Goal: Task Accomplishment & Management: Manage account settings

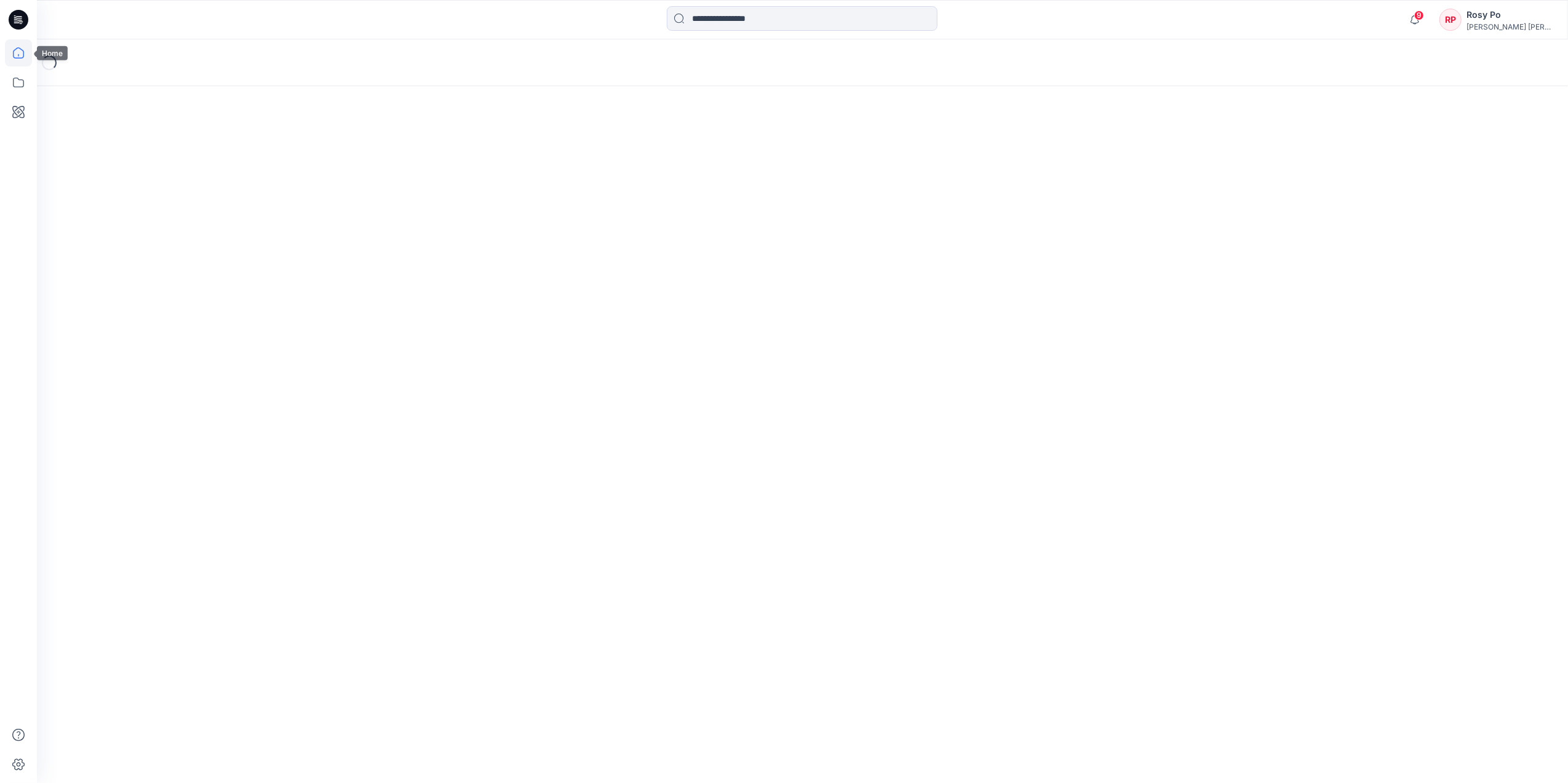
click at [13, 55] on icon at bounding box center [18, 53] width 11 height 11
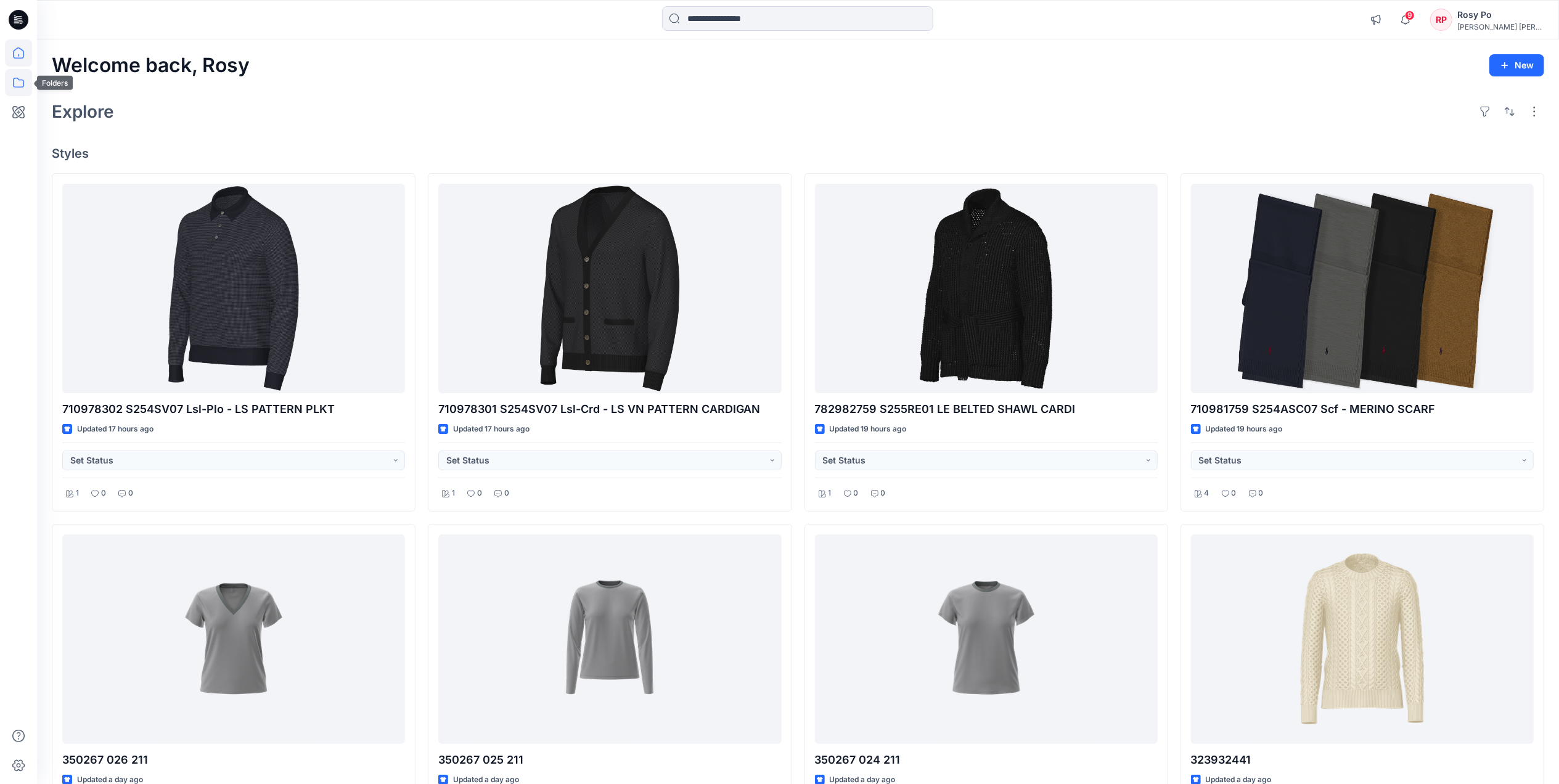
click at [20, 82] on icon at bounding box center [18, 83] width 27 height 27
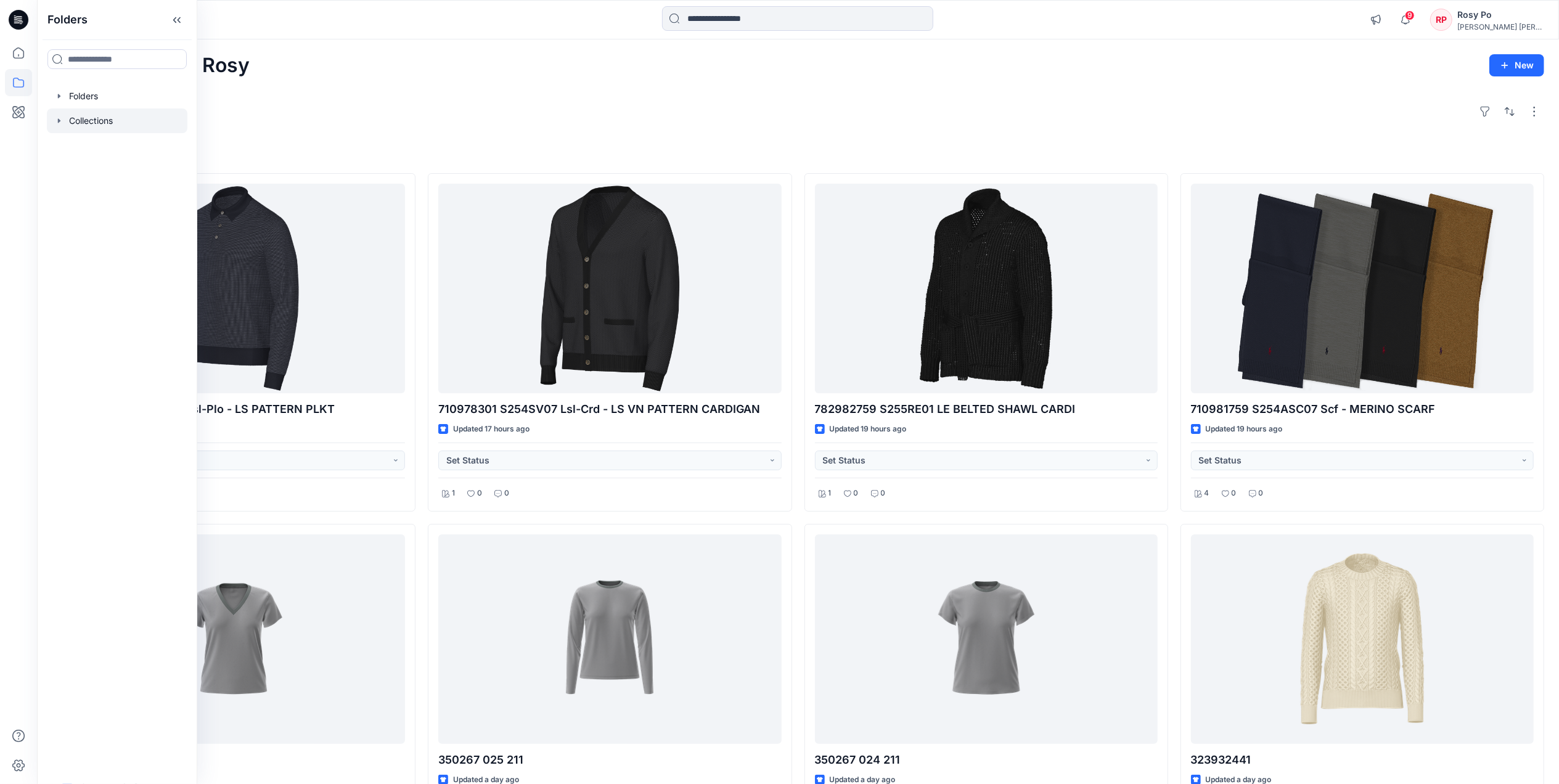
click at [139, 117] on div at bounding box center [117, 120] width 141 height 24
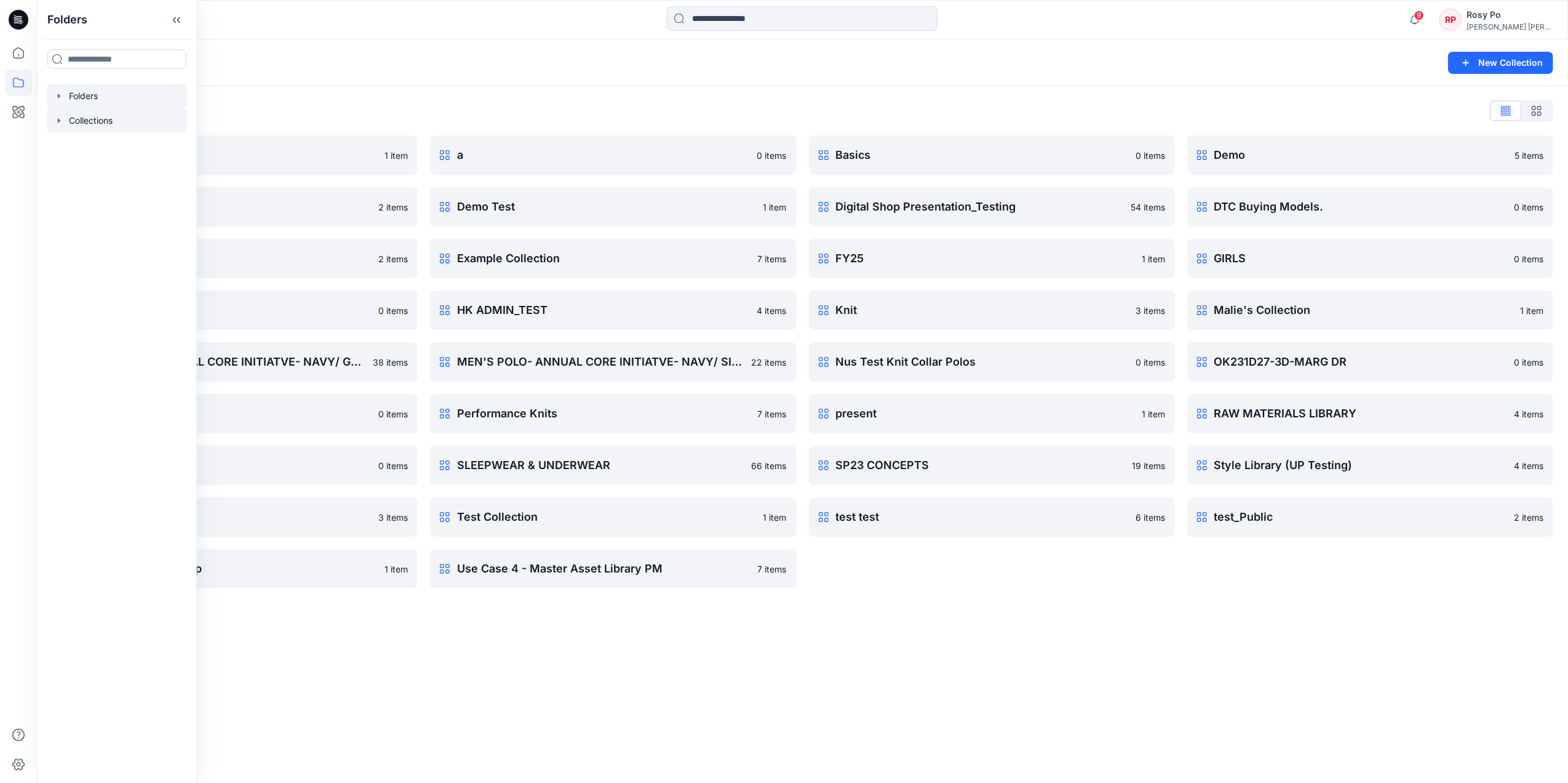
click at [144, 102] on div at bounding box center [117, 96] width 140 height 24
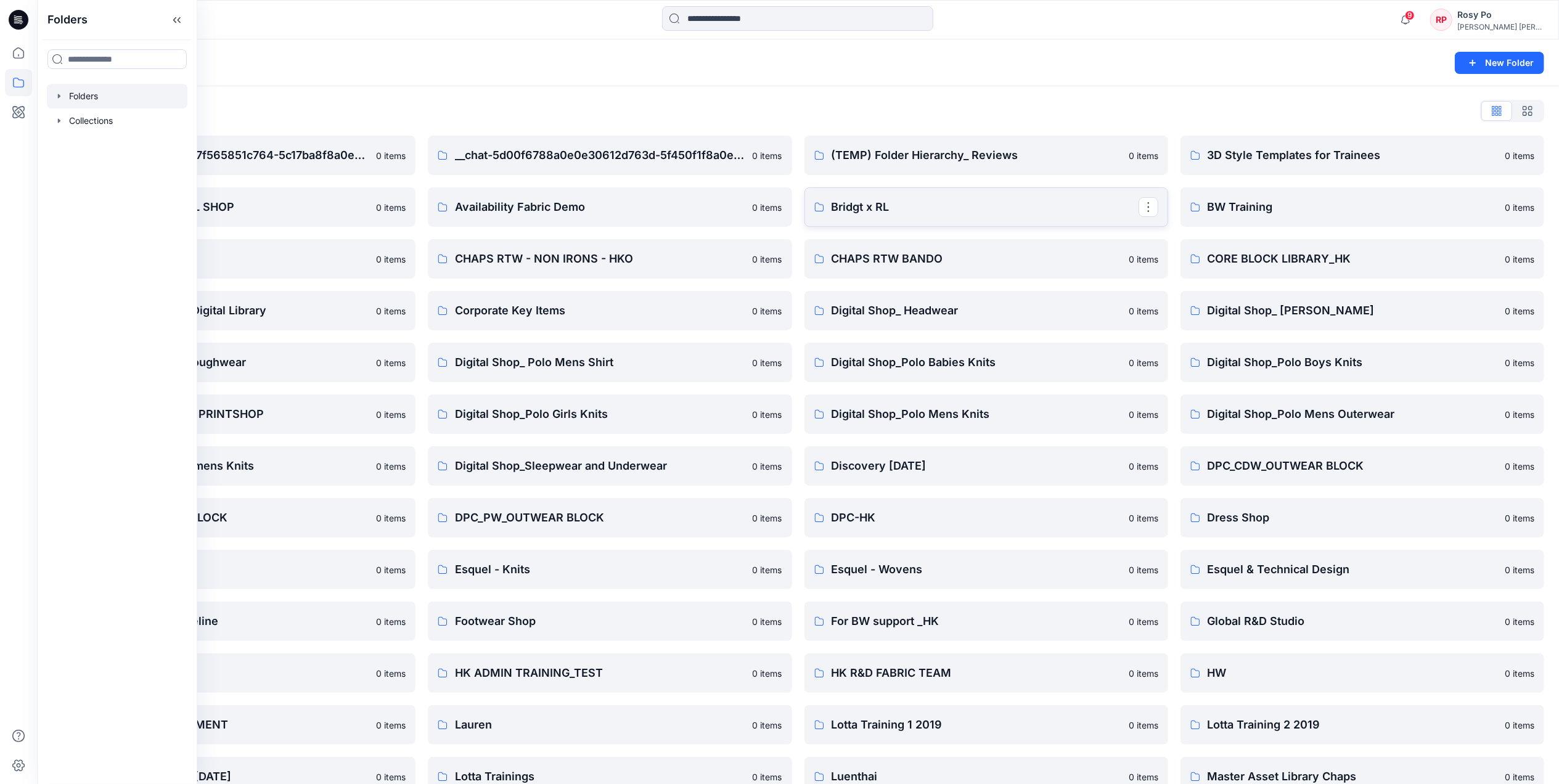
click at [930, 220] on link "Bridgt x RL" at bounding box center [986, 207] width 363 height 39
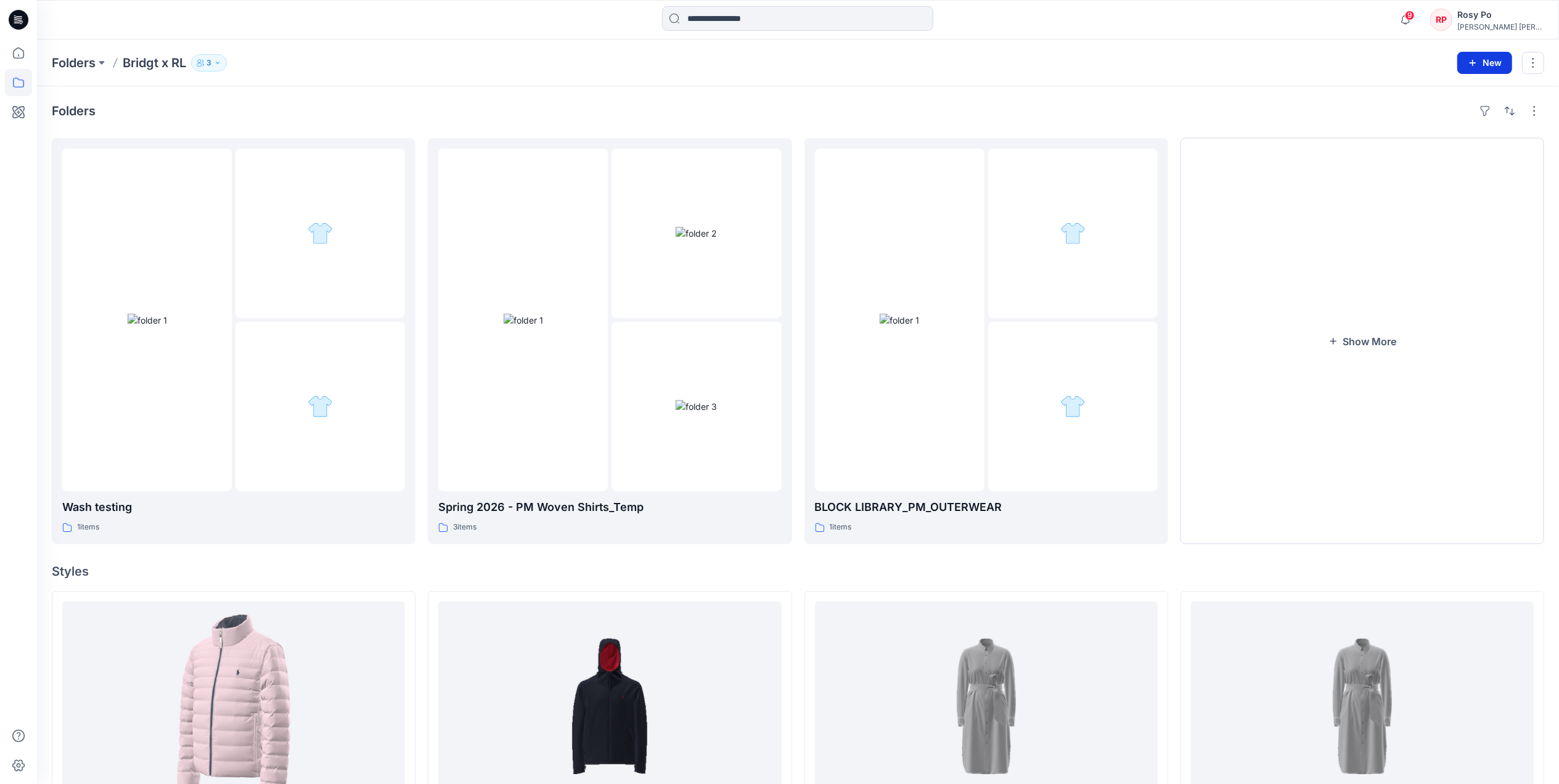
click at [1477, 66] on button "New" at bounding box center [1484, 63] width 55 height 22
click at [1455, 89] on p "New Style" at bounding box center [1446, 94] width 41 height 15
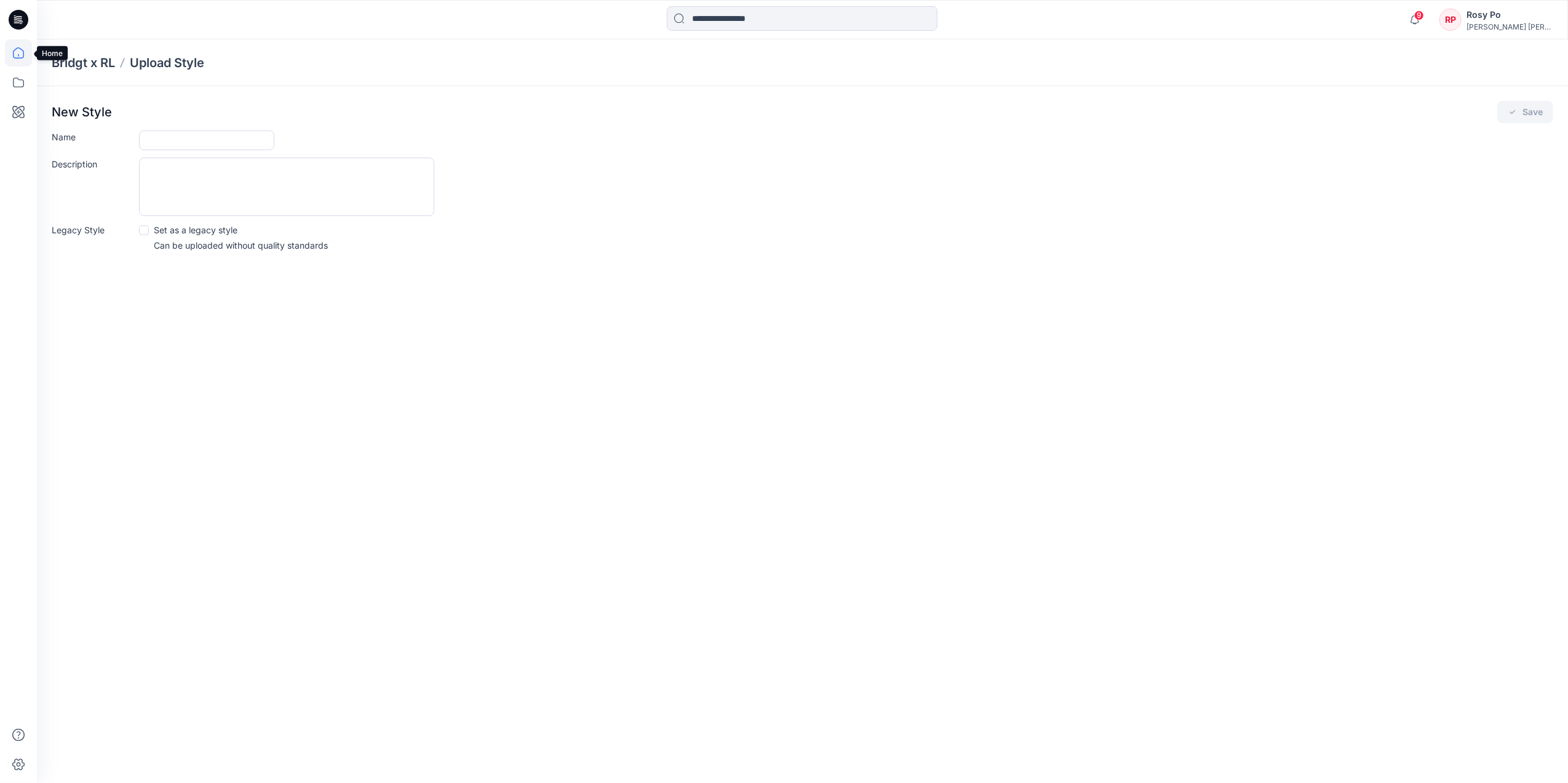
click at [18, 53] on icon at bounding box center [18, 53] width 27 height 27
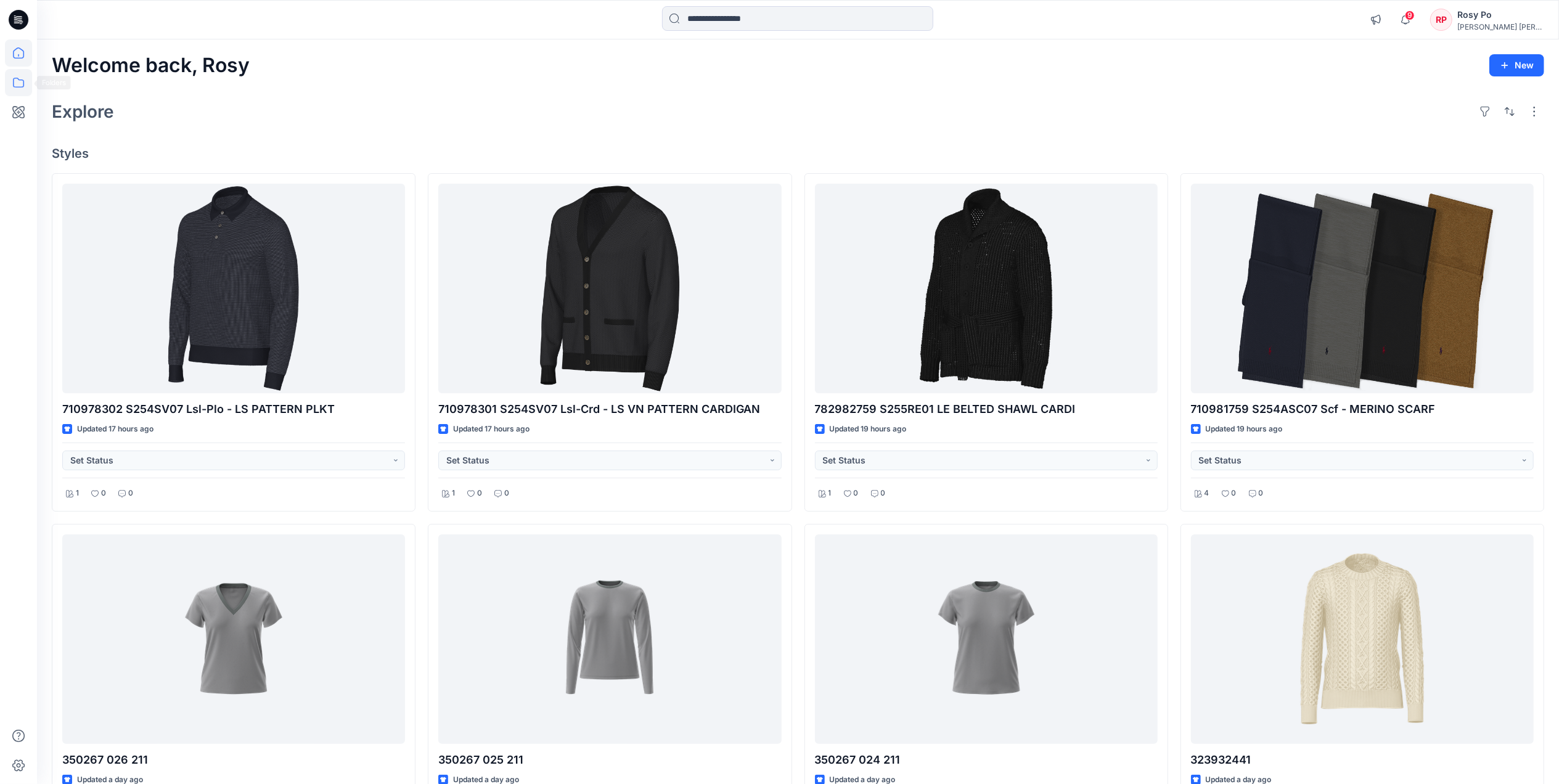
click at [27, 84] on icon at bounding box center [18, 83] width 27 height 27
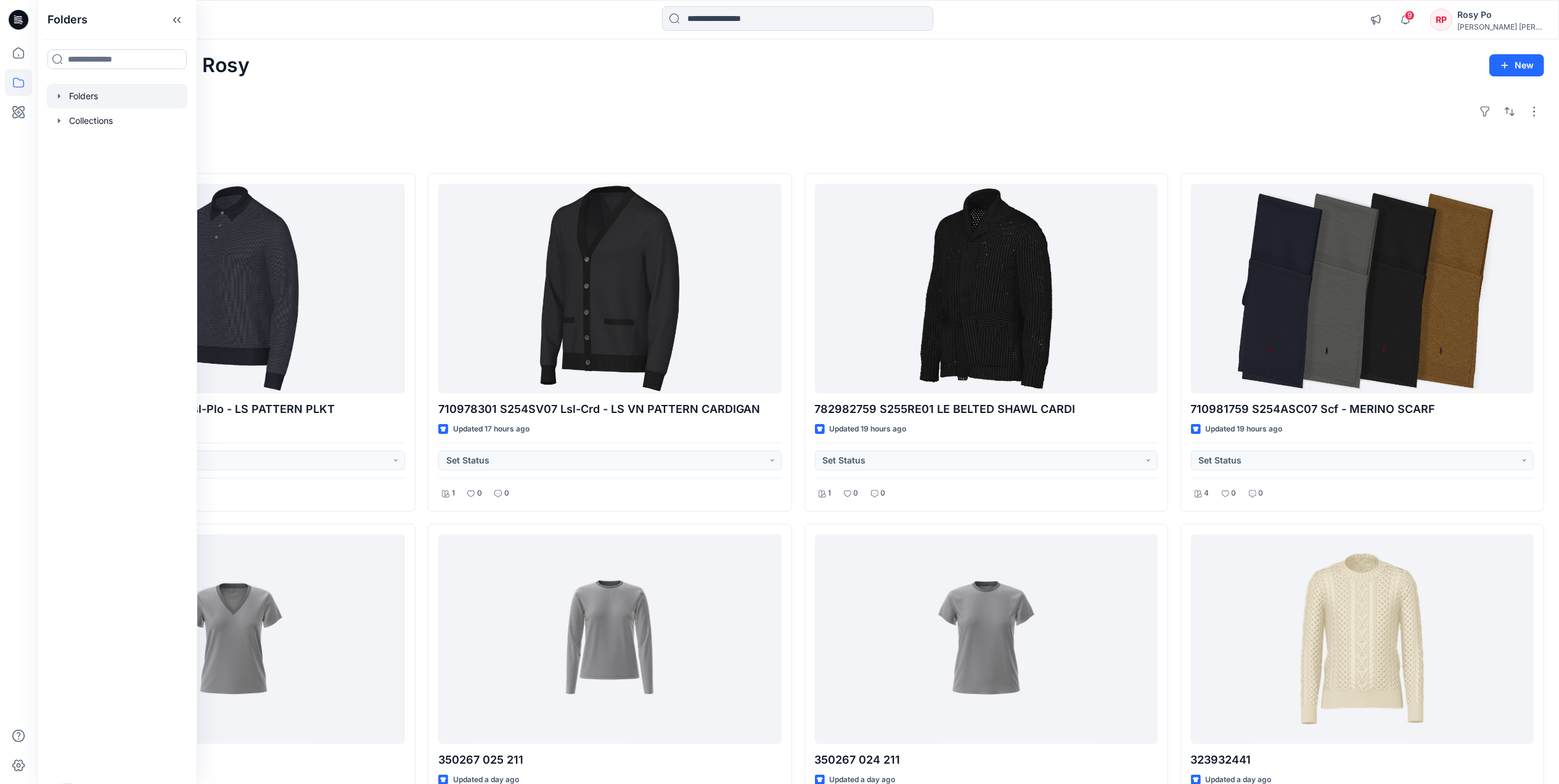
click at [111, 99] on div at bounding box center [117, 96] width 141 height 24
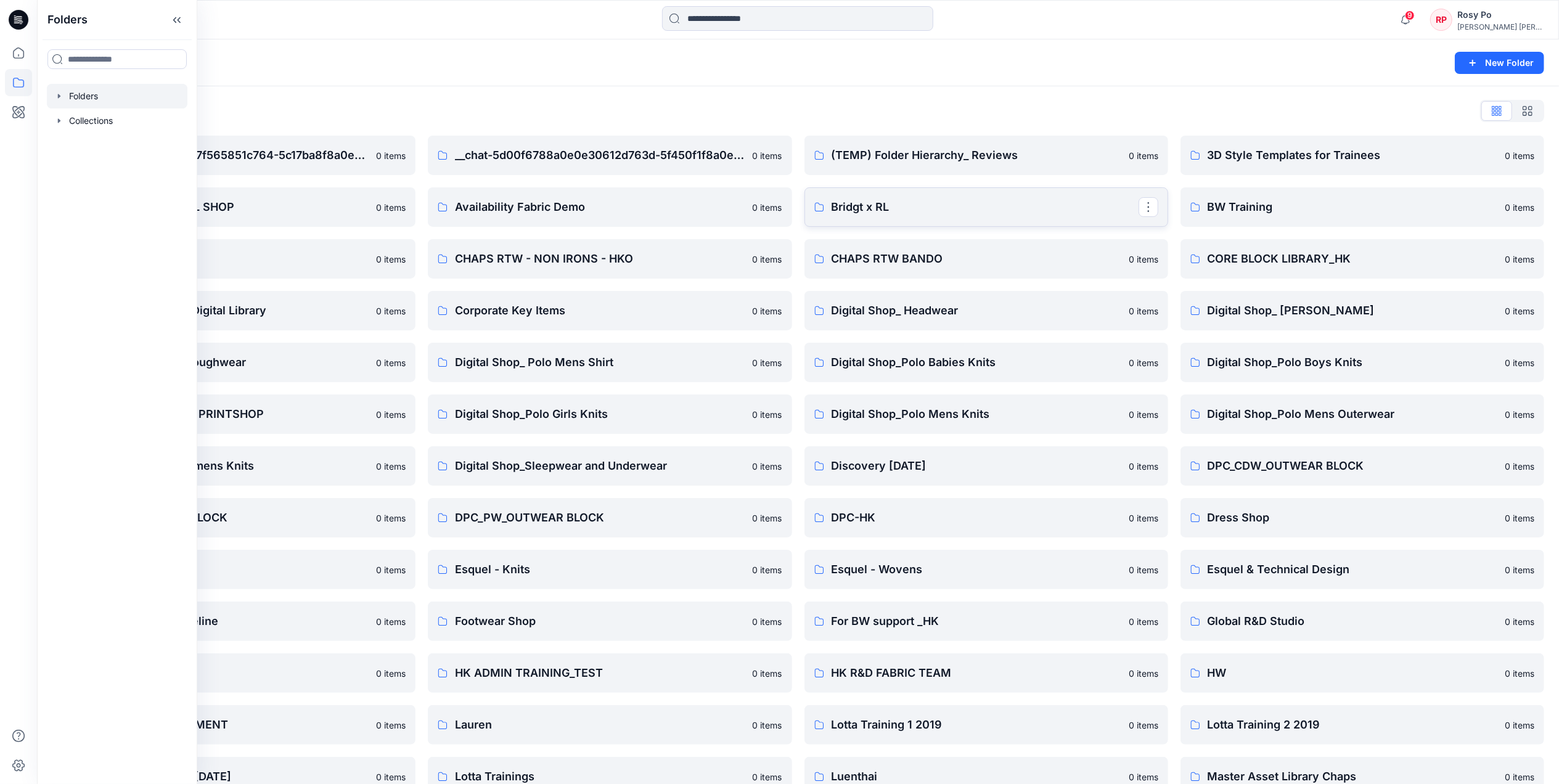
click at [1029, 200] on p "Bridgt x RL" at bounding box center [985, 207] width 307 height 18
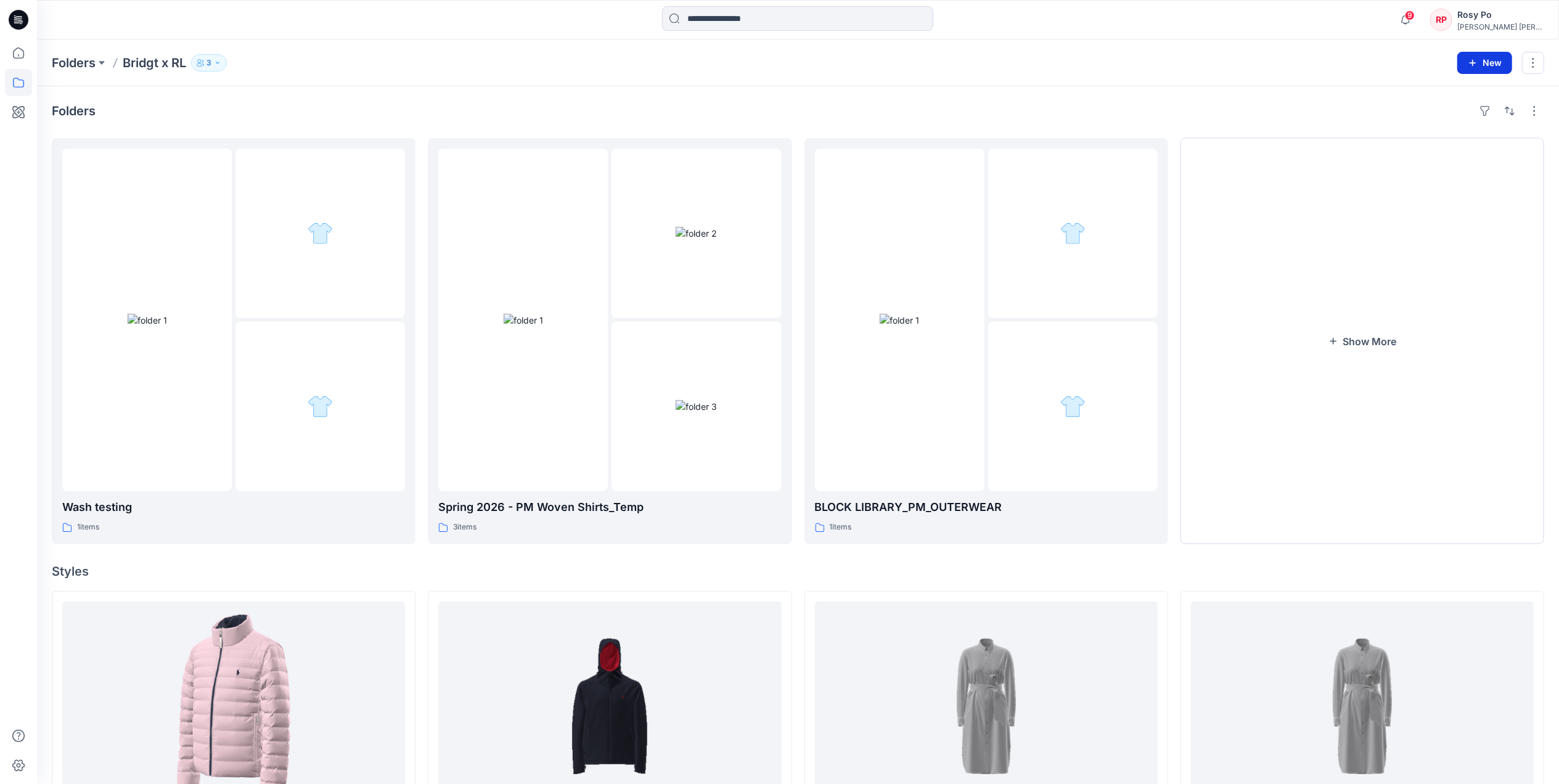
click at [1482, 62] on button "New" at bounding box center [1484, 63] width 55 height 22
click at [1447, 114] on p "New Folder" at bounding box center [1448, 117] width 45 height 13
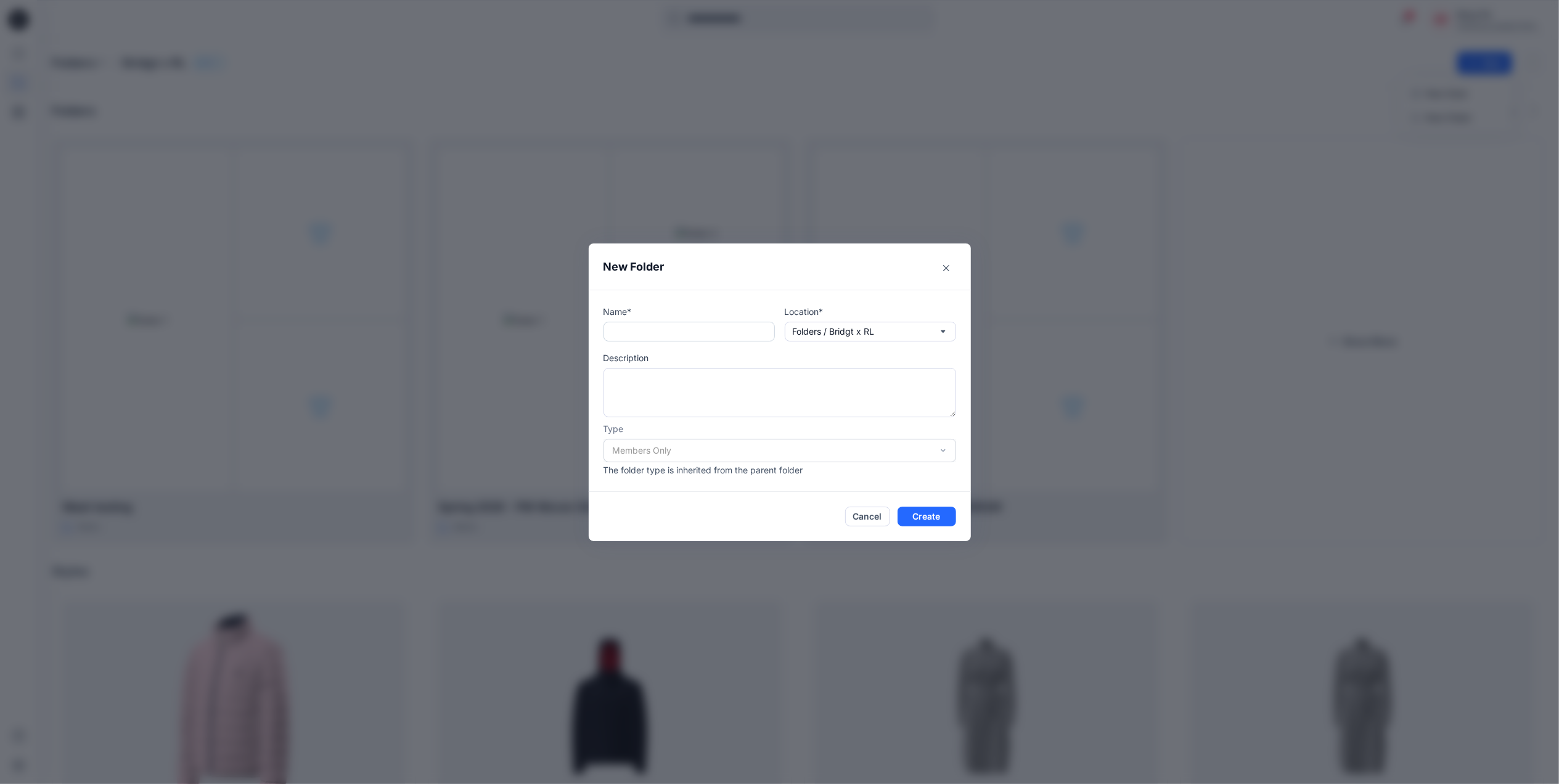
click at [698, 324] on input "text" at bounding box center [689, 331] width 171 height 20
type input "*********"
click at [942, 513] on button "Create" at bounding box center [926, 516] width 59 height 20
